Goal: Find specific page/section: Find specific page/section

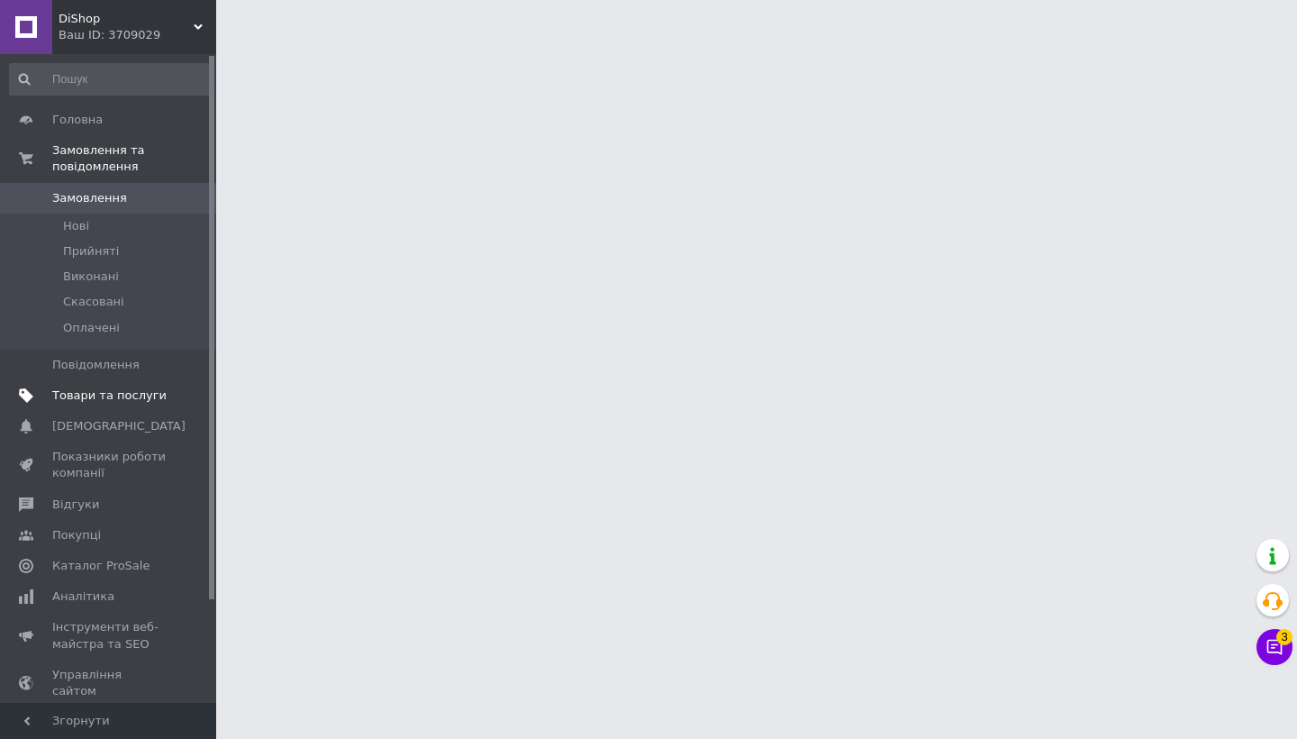
click at [159, 388] on span "Товари та послуги" at bounding box center [109, 395] width 114 height 16
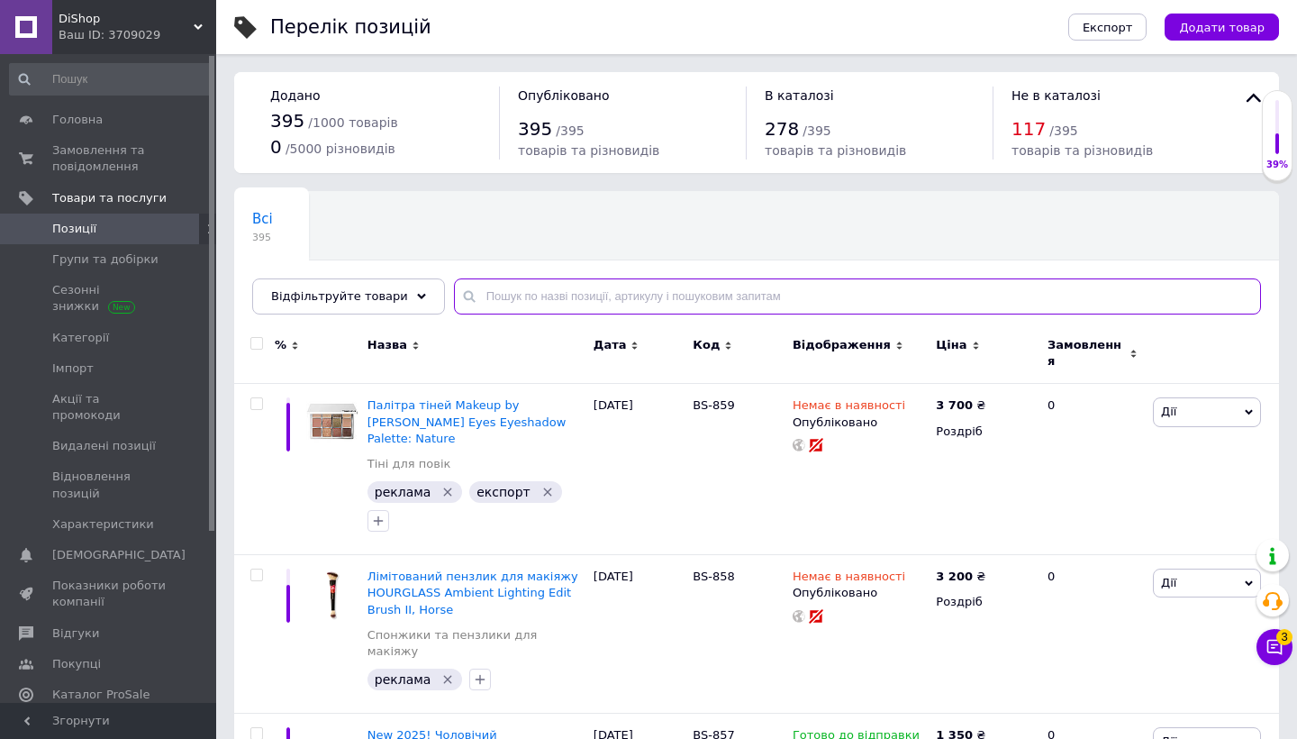
click at [520, 286] on input "text" at bounding box center [857, 296] width 807 height 36
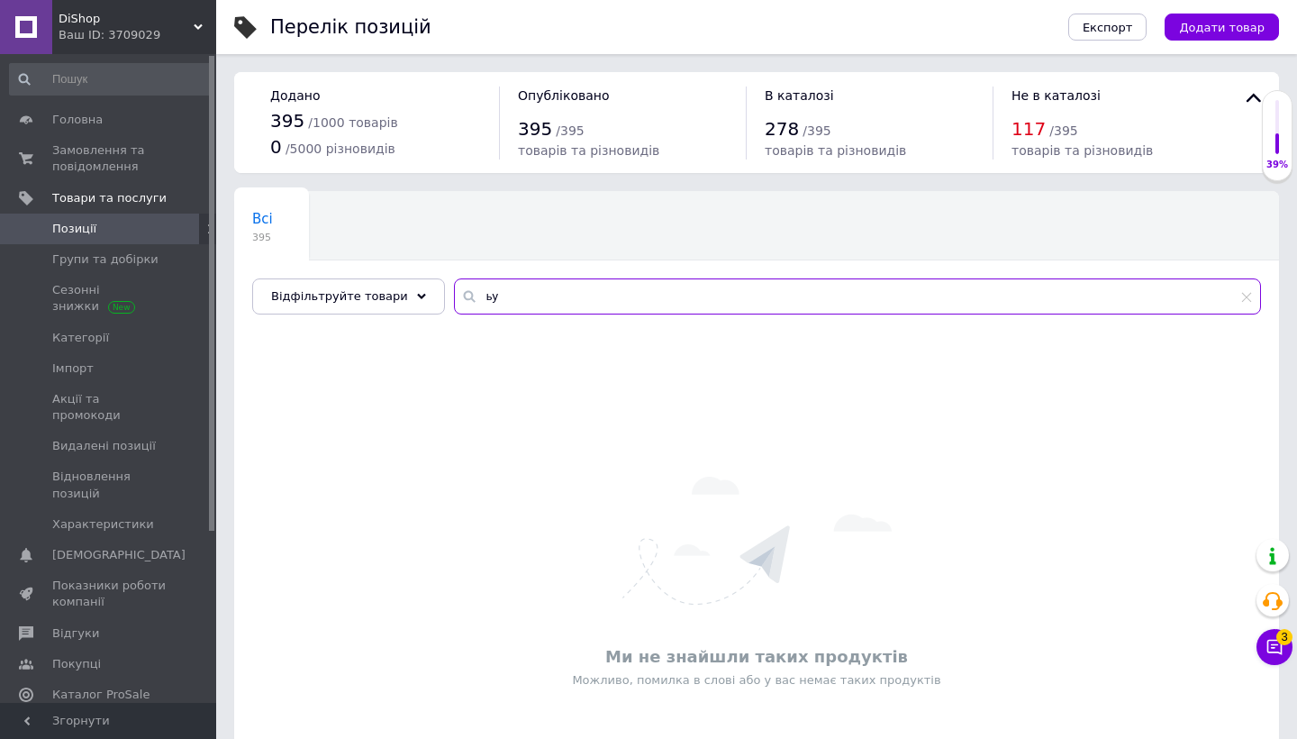
type input "ь"
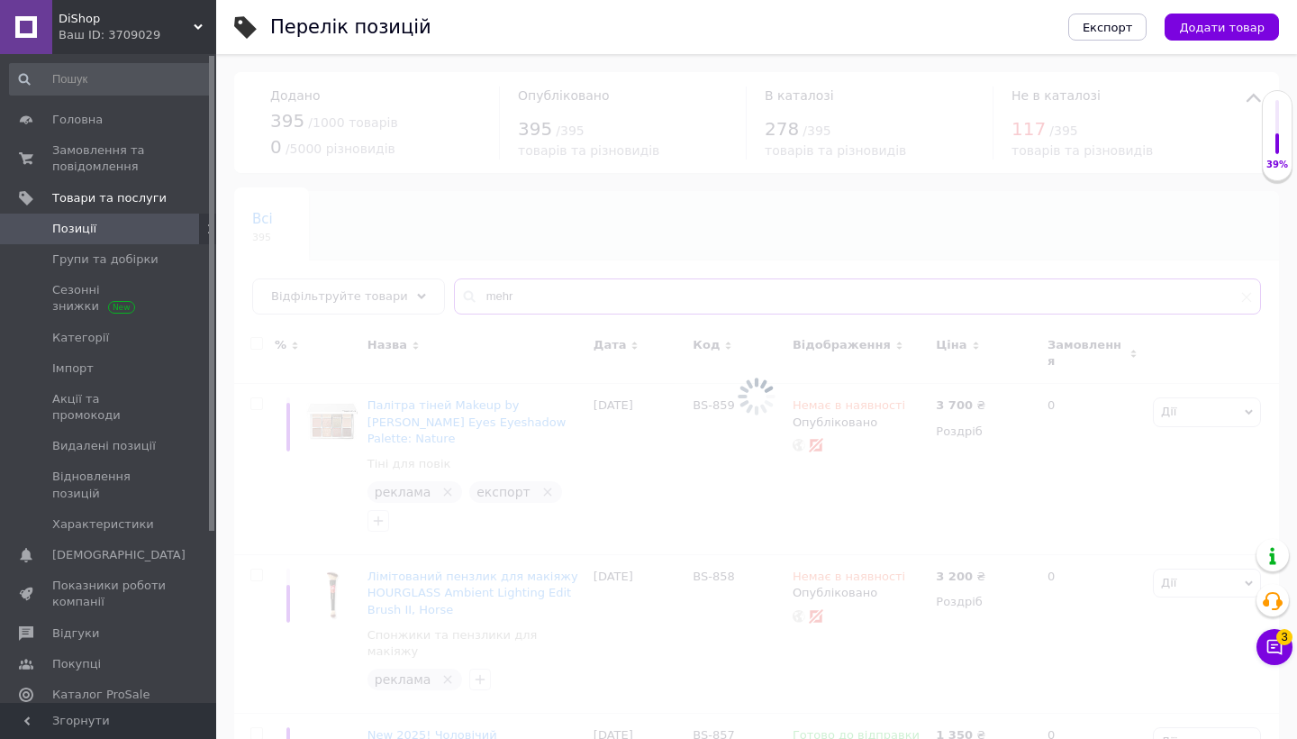
type input "mehr"
